Goal: Information Seeking & Learning: Check status

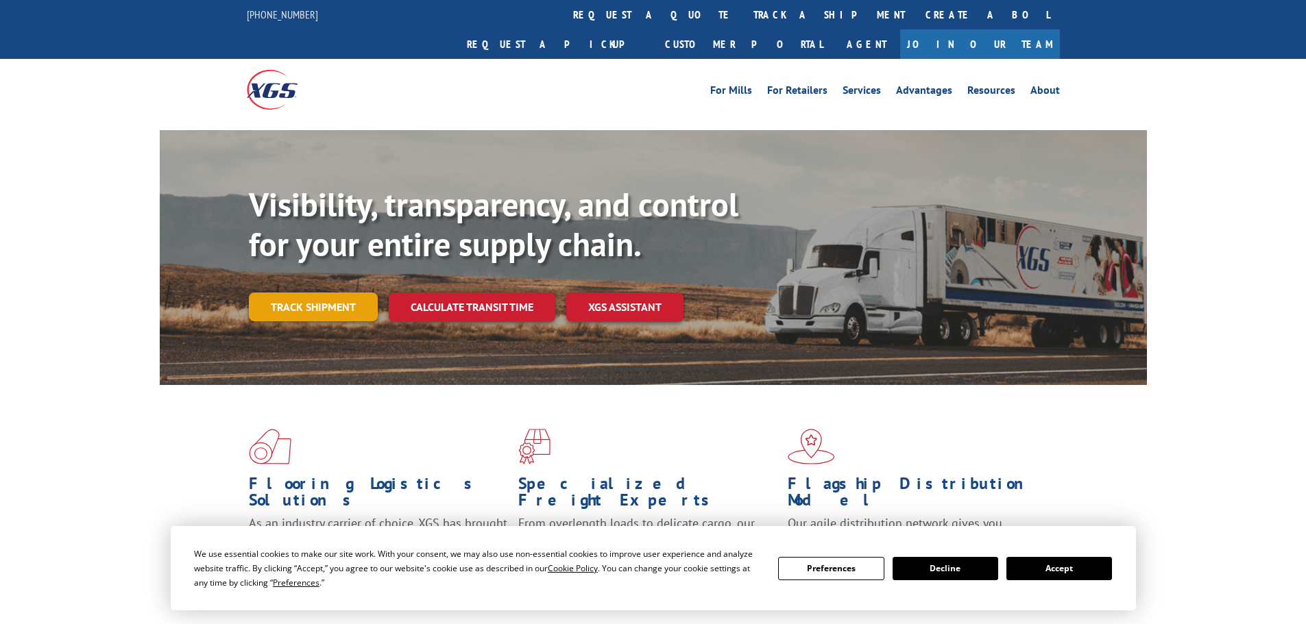
click at [315, 293] on link "Track shipment" at bounding box center [313, 307] width 129 height 29
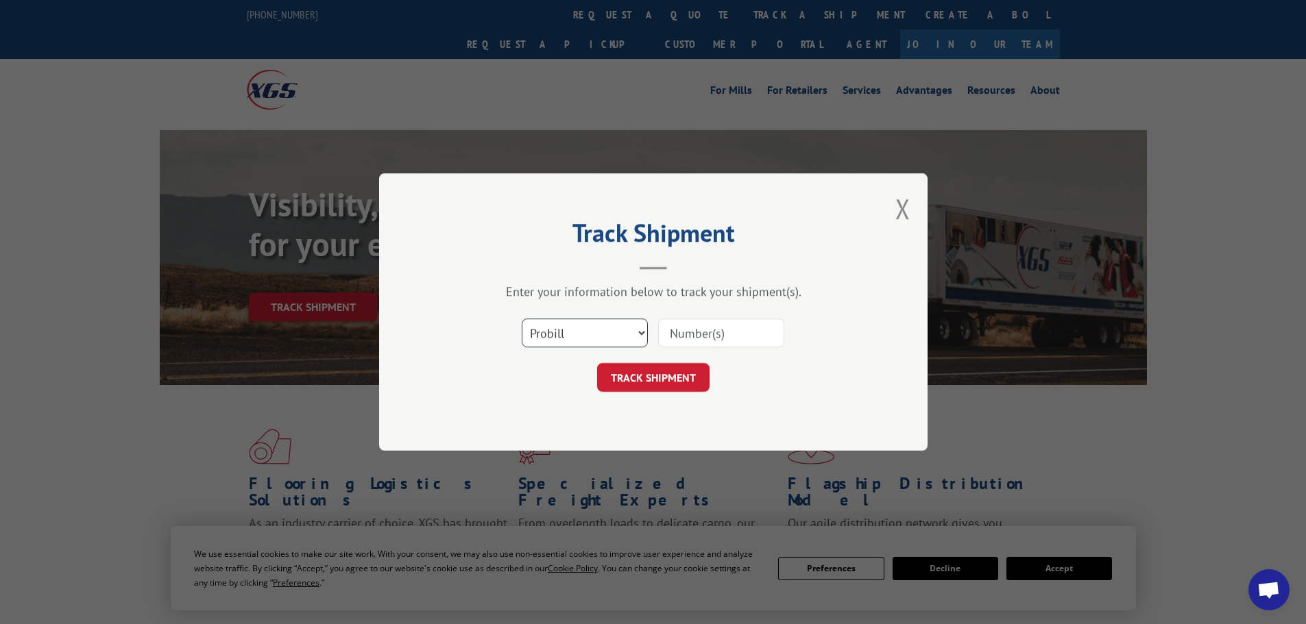
click at [564, 332] on select "Select category... Probill BOL PO" at bounding box center [585, 333] width 126 height 29
select select "bol"
click at [522, 319] on select "Select category... Probill BOL PO" at bounding box center [585, 333] width 126 height 29
click at [701, 333] on input at bounding box center [721, 333] width 126 height 29
paste input "6200043201"
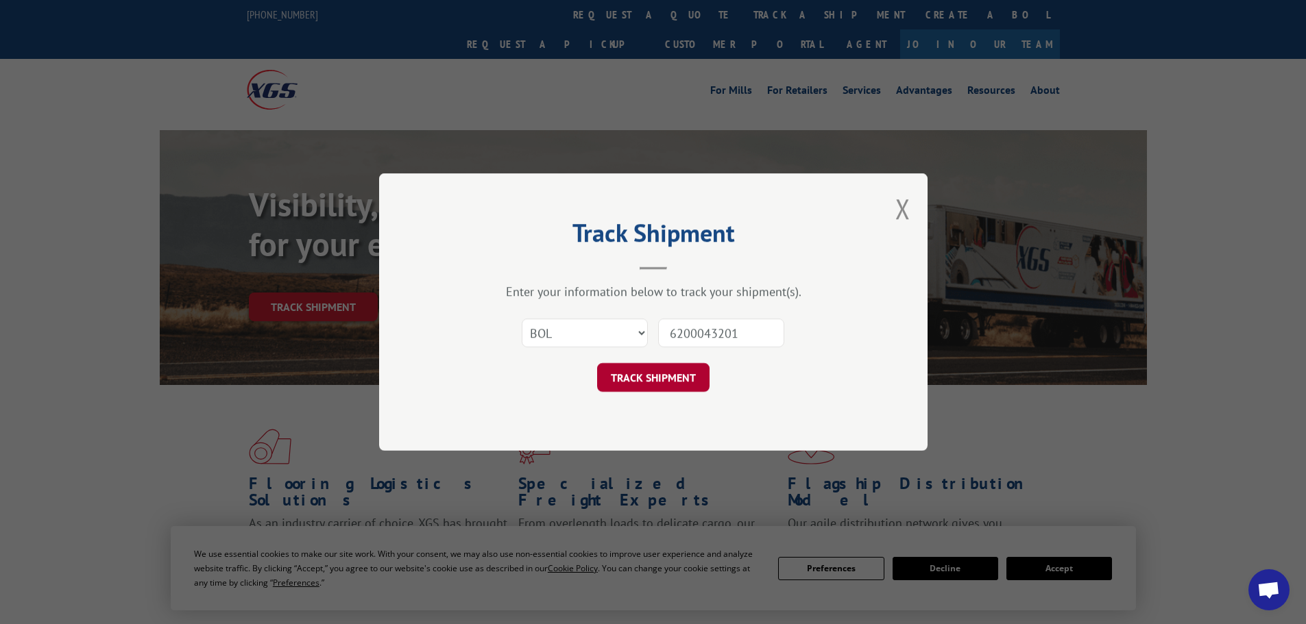
type input "6200043201"
click at [669, 379] on button "TRACK SHIPMENT" at bounding box center [653, 377] width 112 height 29
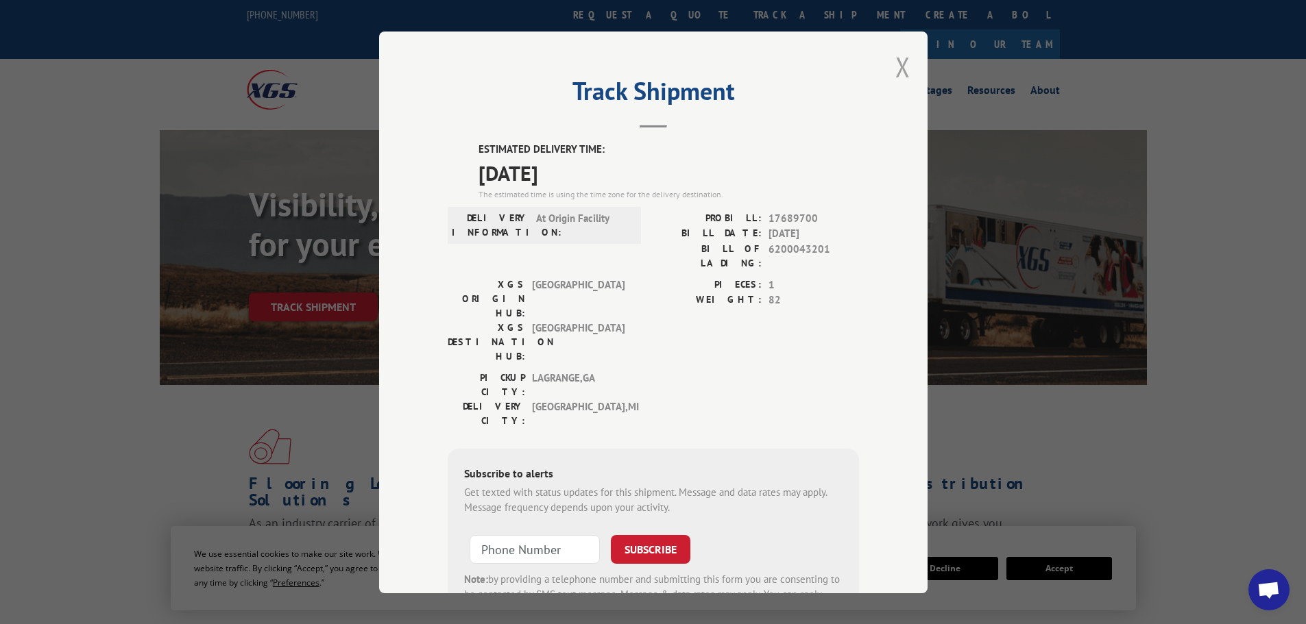
click at [897, 67] on button "Close modal" at bounding box center [902, 67] width 15 height 36
